Goal: Information Seeking & Learning: Find contact information

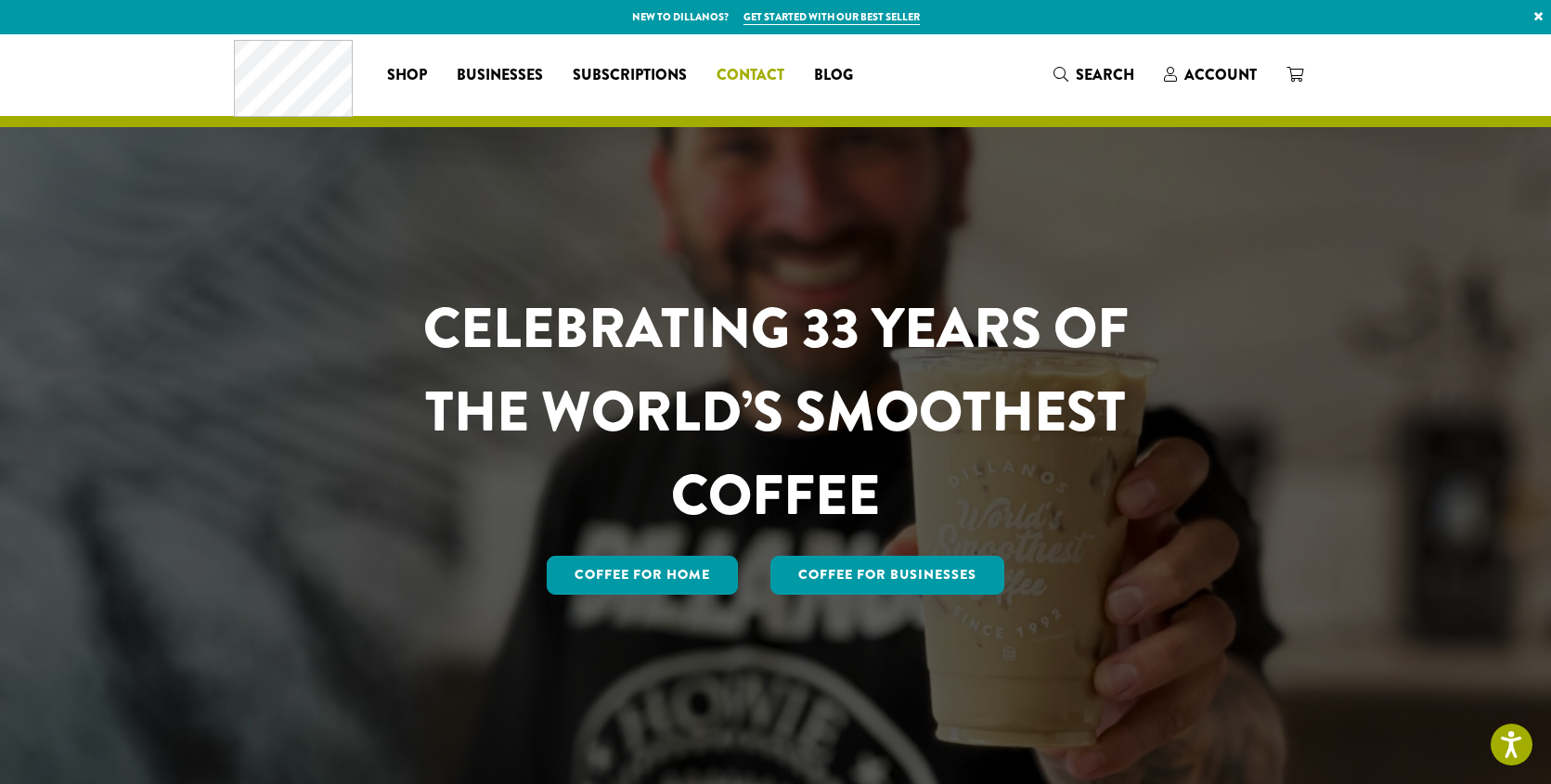
click at [742, 76] on span "Contact" at bounding box center [750, 76] width 68 height 23
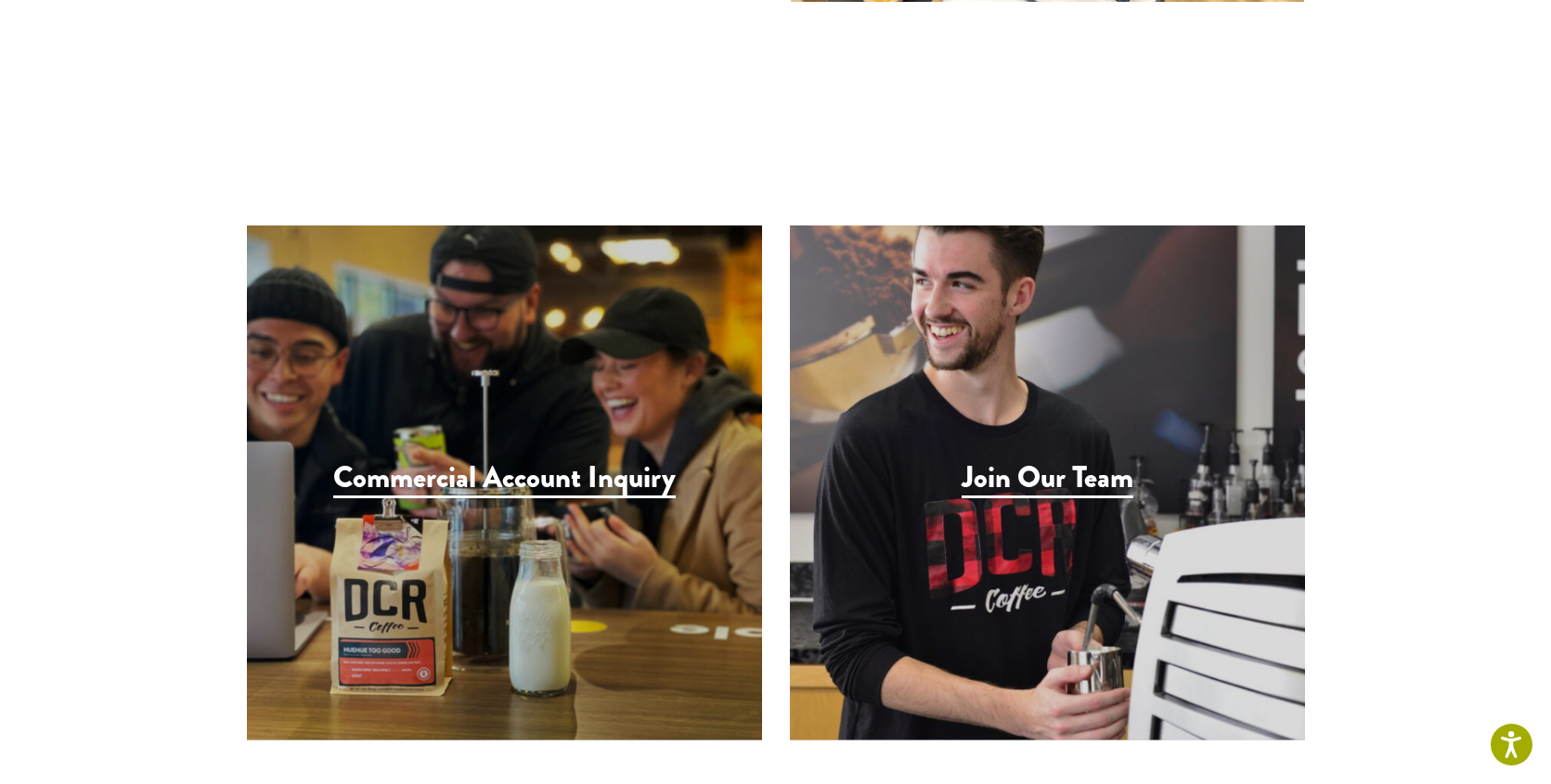
scroll to position [1084, 0]
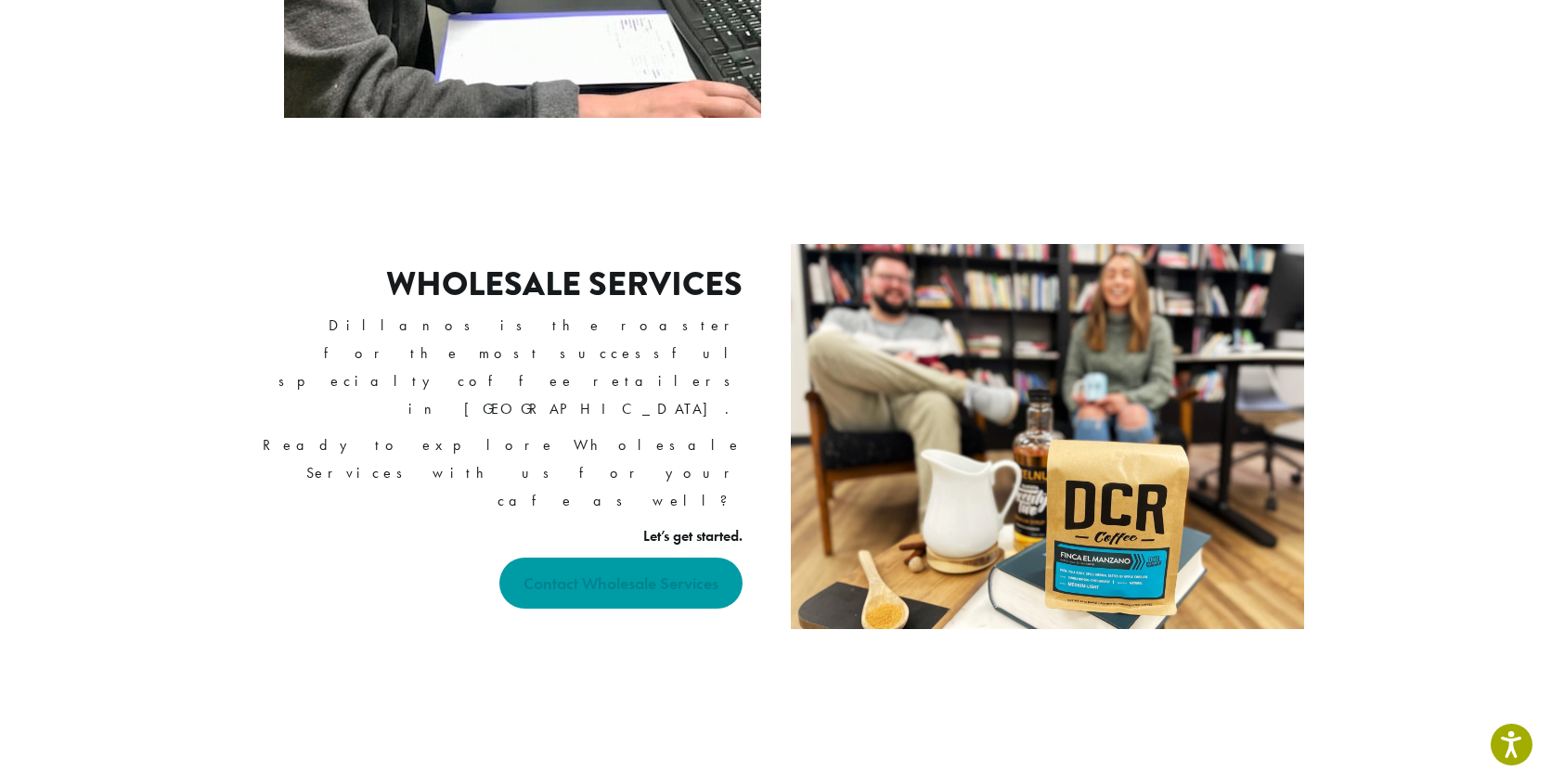
click at [637, 572] on strong "Contact Wholesale Services" at bounding box center [620, 583] width 195 height 21
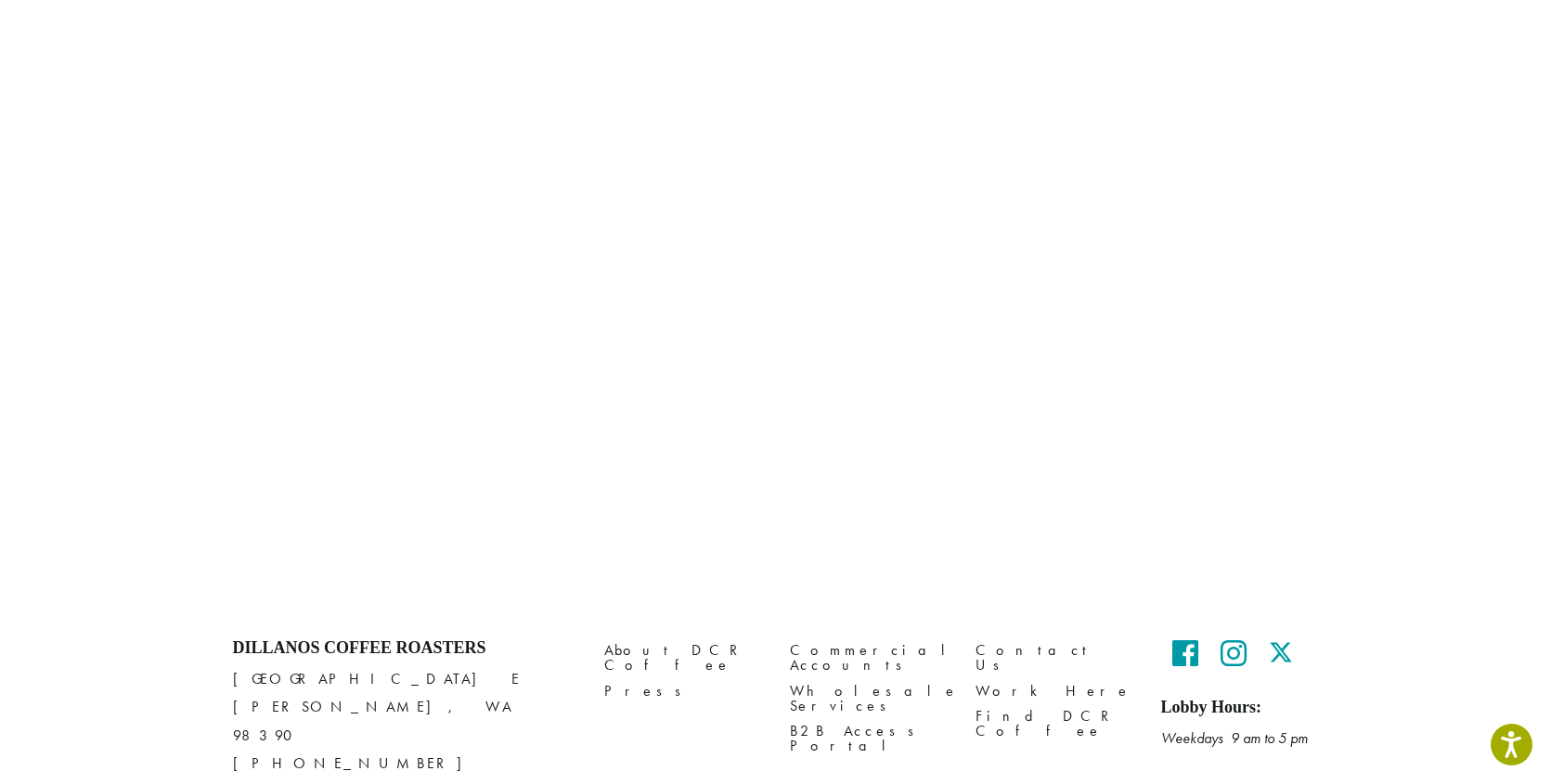
scroll to position [1217, 0]
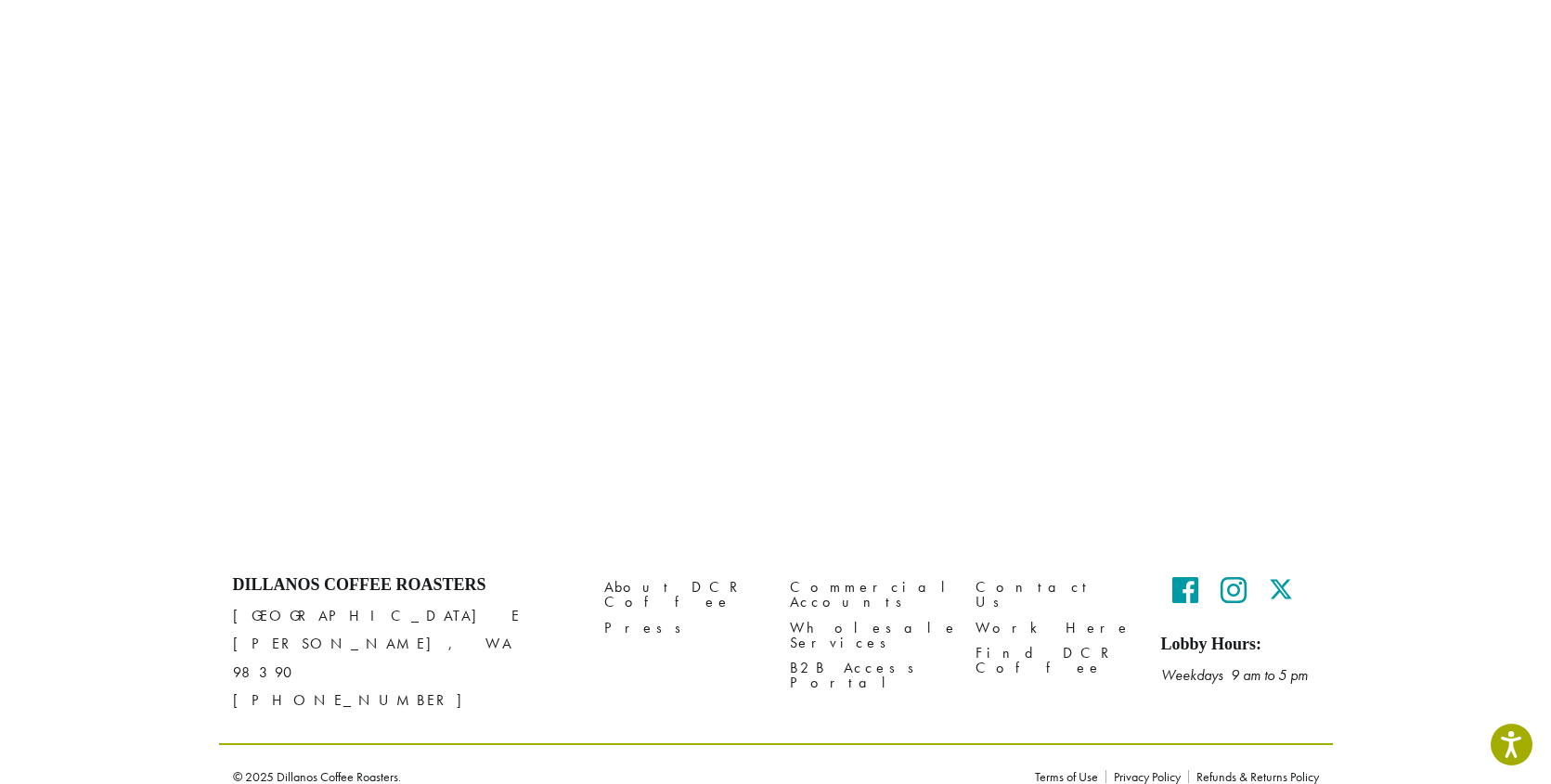
drag, startPoint x: 331, startPoint y: 670, endPoint x: 214, endPoint y: 668, distance: 117.0
click at [214, 668] on div "Dillanos Coffee Roasters 1620 45th Street E Sumner, WA 98390 (253) 826-1807 Abo…" at bounding box center [776, 685] width 1551 height 246
copy p "[PHONE_NUMBER]"
